Goal: Task Accomplishment & Management: Use online tool/utility

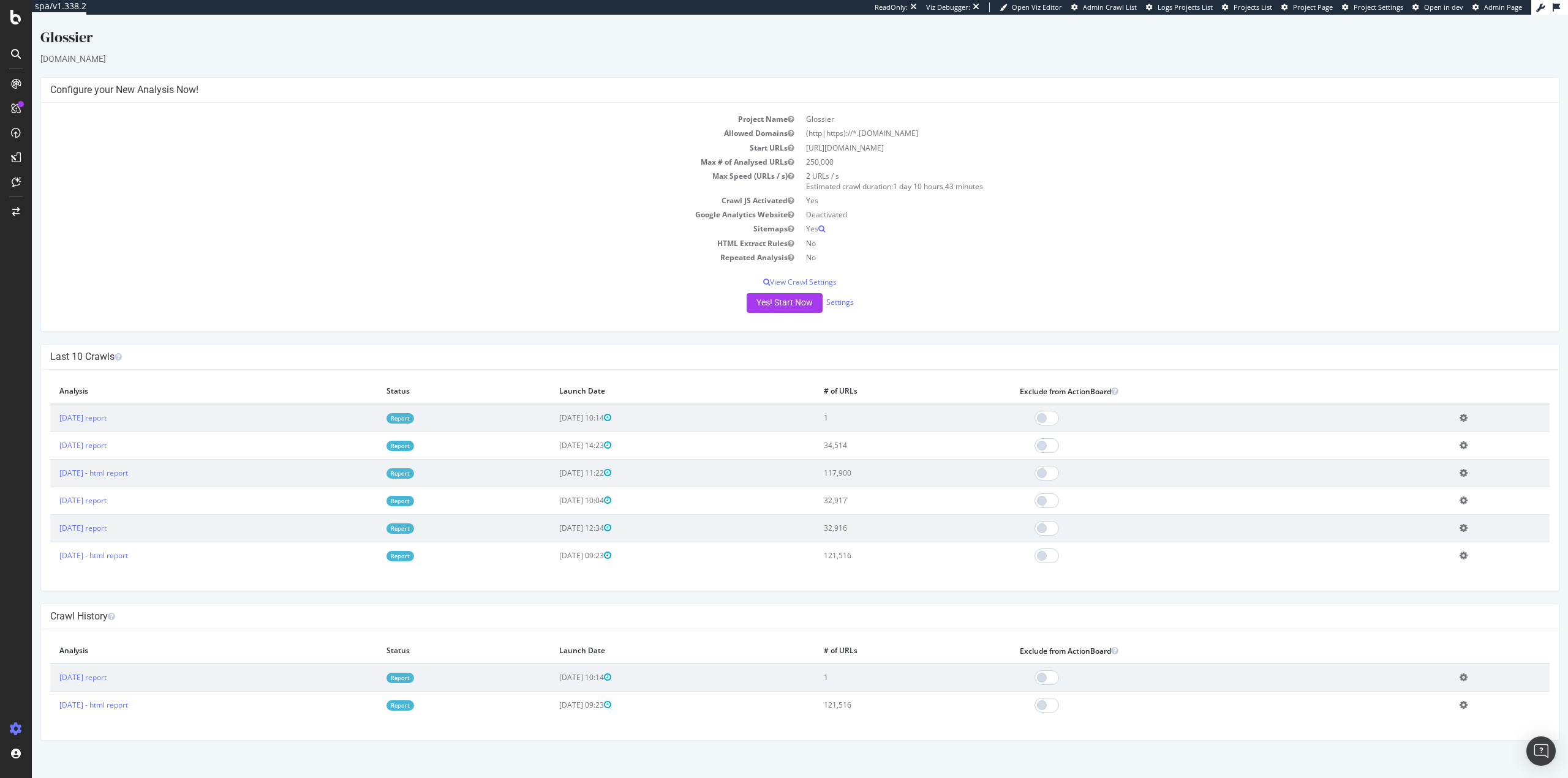
click at [1468, 417] on icon at bounding box center [1464, 418] width 8 height 9
click at [1421, 451] on link "Delete analysis" at bounding box center [1418, 453] width 98 height 17
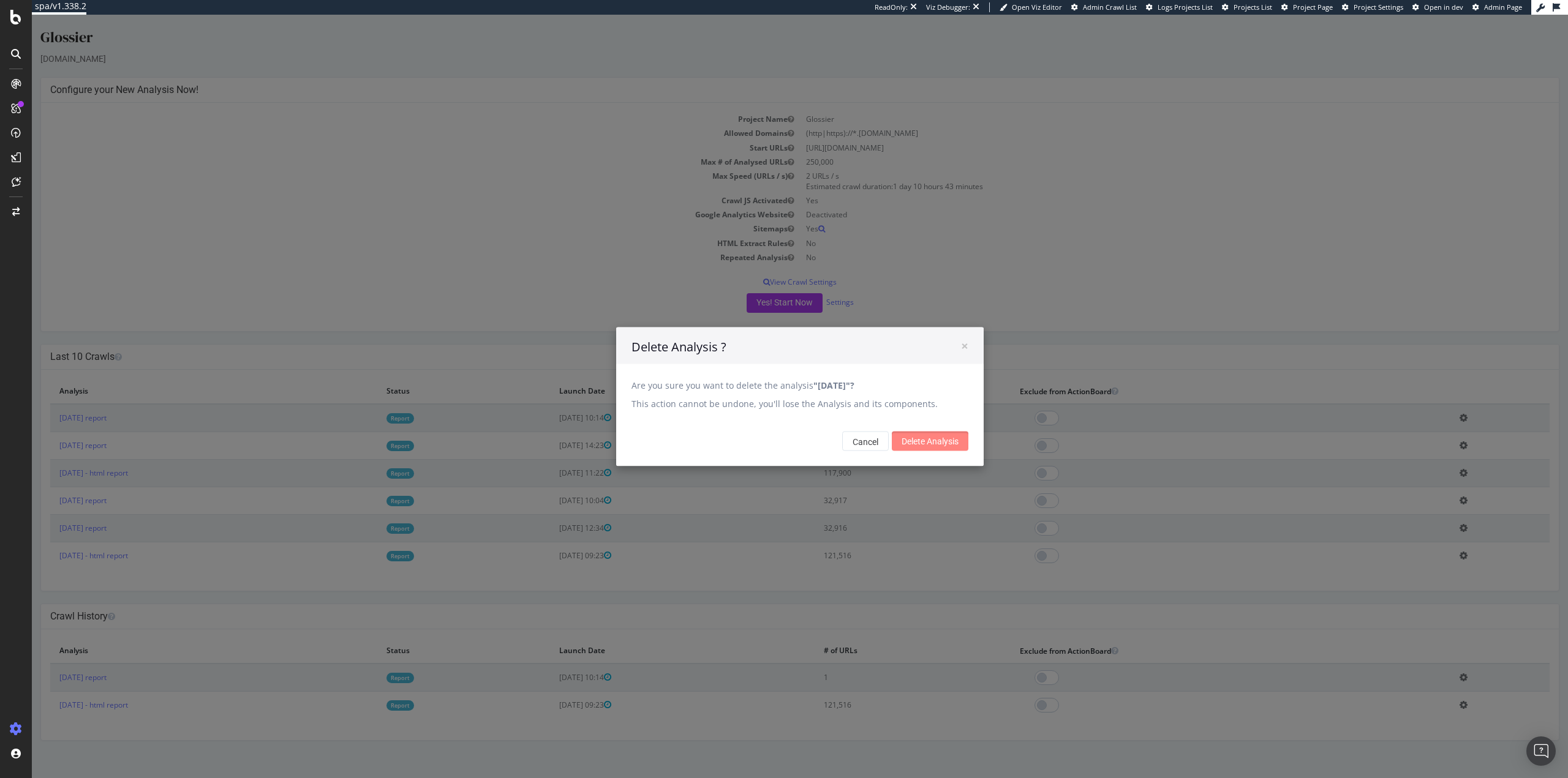
click at [919, 445] on input "Delete Analysis" at bounding box center [930, 441] width 77 height 19
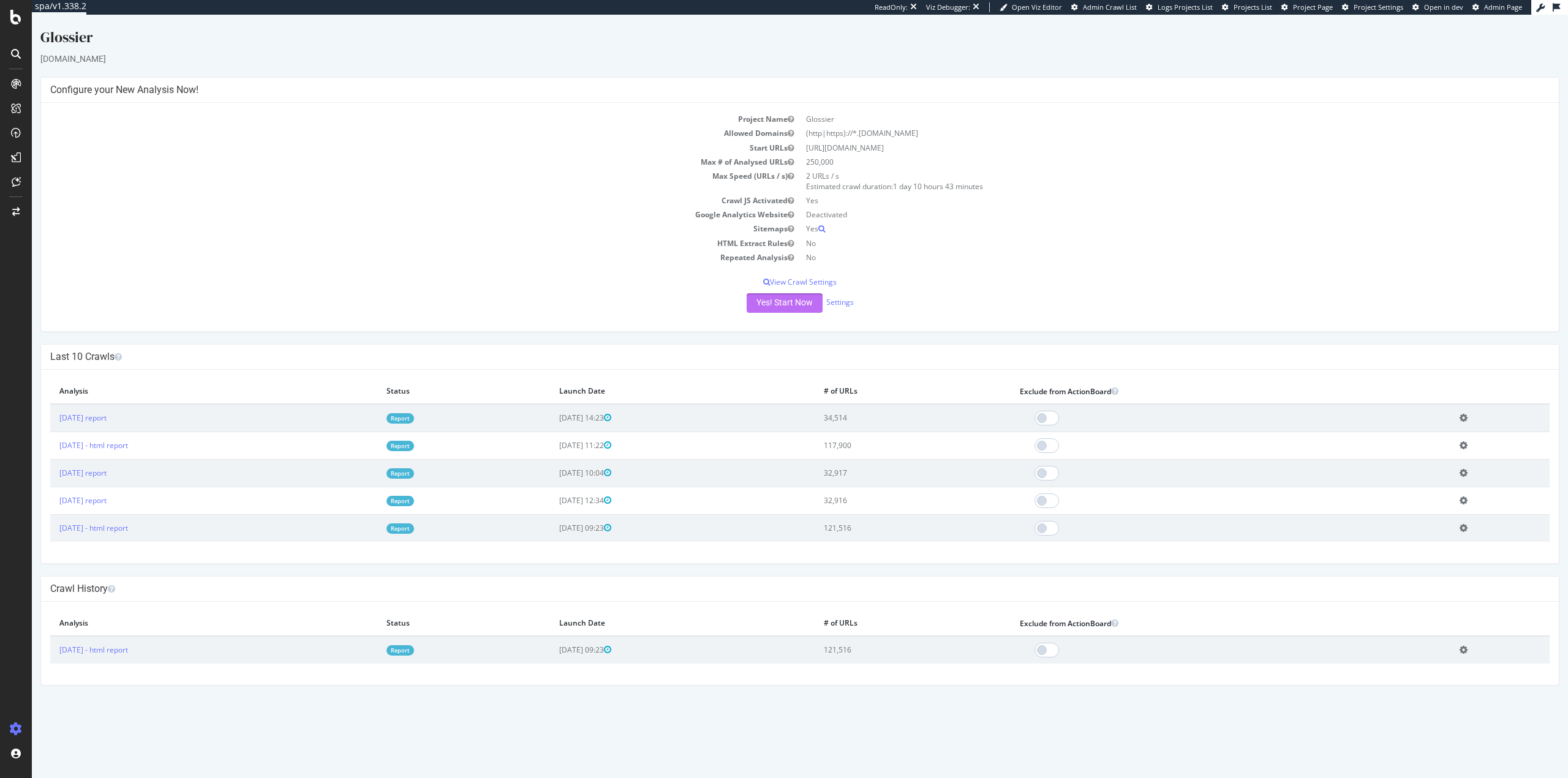
click at [785, 299] on button "Yes! Start Now" at bounding box center [785, 303] width 76 height 19
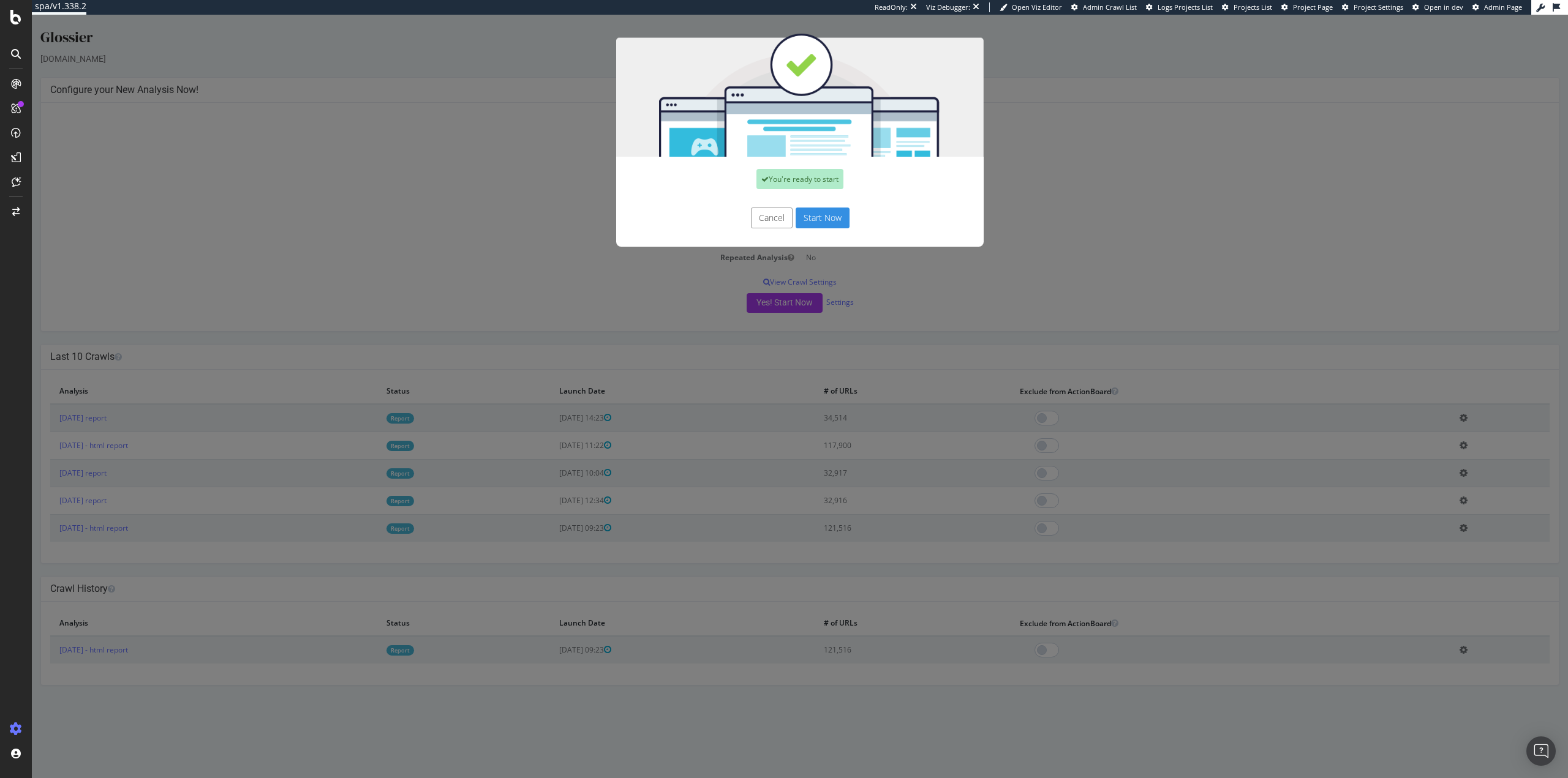
click at [823, 211] on button "Start Now" at bounding box center [822, 218] width 54 height 21
